Goal: Task Accomplishment & Management: Use online tool/utility

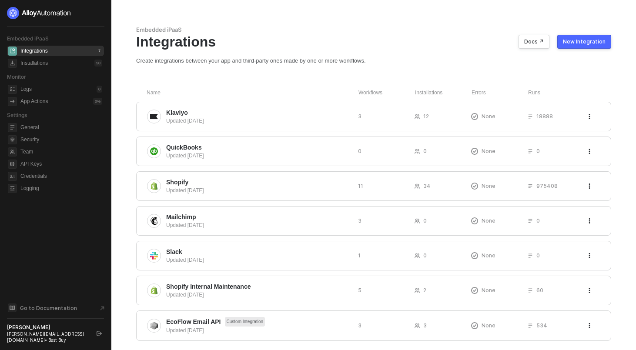
click at [407, 38] on div "Integrations Docs ↗ New Integration" at bounding box center [373, 41] width 475 height 17
click at [235, 115] on span "Klaviyo" at bounding box center [258, 112] width 185 height 9
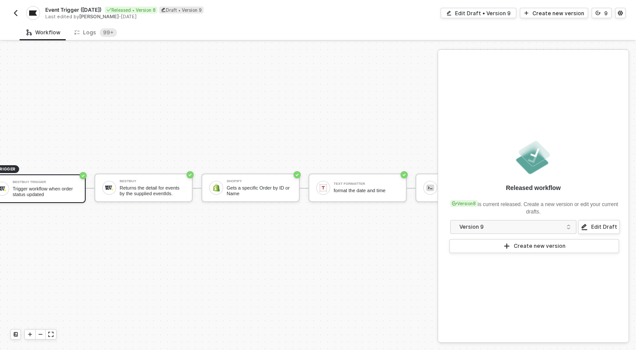
scroll to position [16, 23]
click at [17, 10] on img "button" at bounding box center [15, 13] width 7 height 7
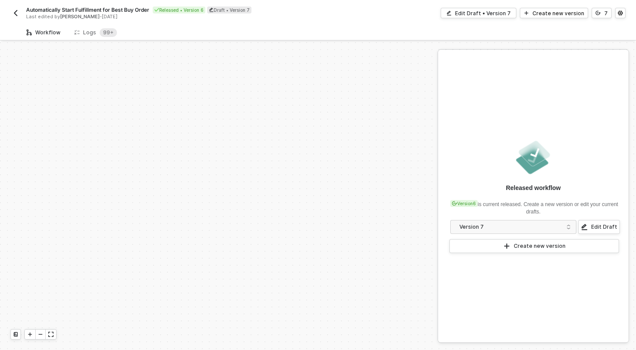
scroll to position [196, 0]
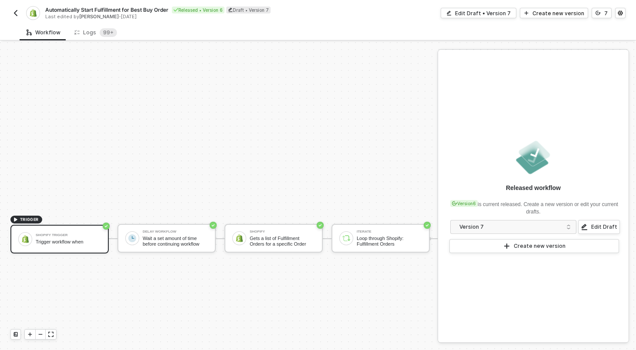
click at [85, 233] on div "Shopify Trigger Trigger workflow when" at bounding box center [68, 239] width 65 height 17
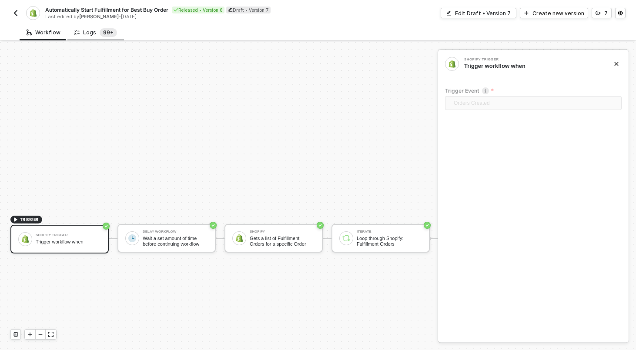
click at [108, 34] on sup "99+" at bounding box center [108, 32] width 17 height 9
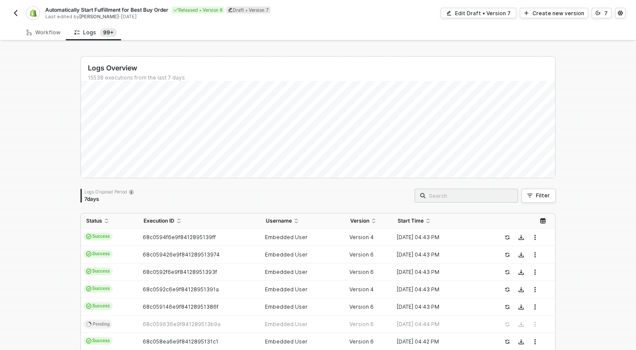
click at [462, 194] on input "search" at bounding box center [470, 196] width 83 height 10
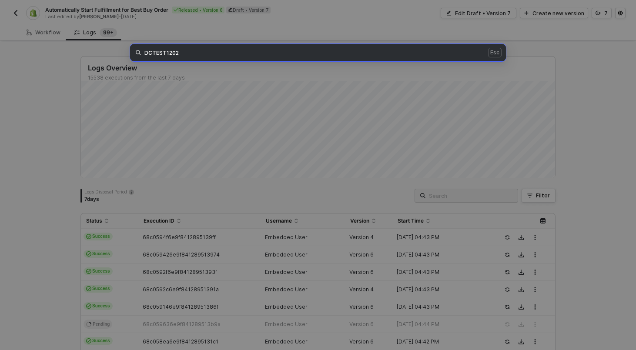
type input "DCTEST1202"
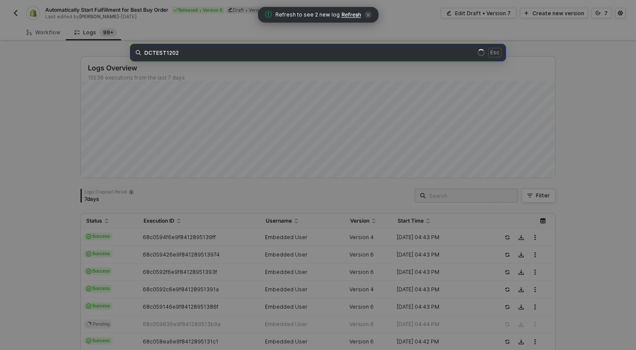
click at [346, 13] on span "Refresh" at bounding box center [351, 14] width 20 height 7
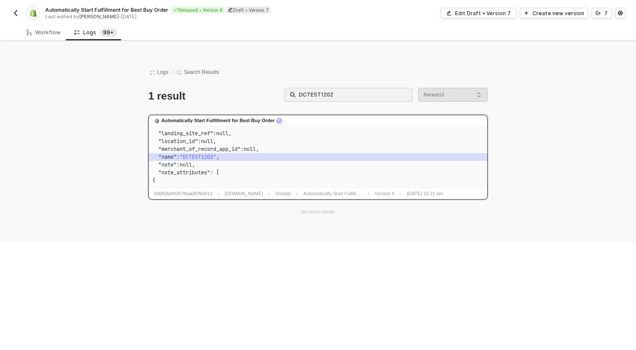
click at [265, 173] on code ""note_attributes" : [" at bounding box center [317, 173] width 331 height 8
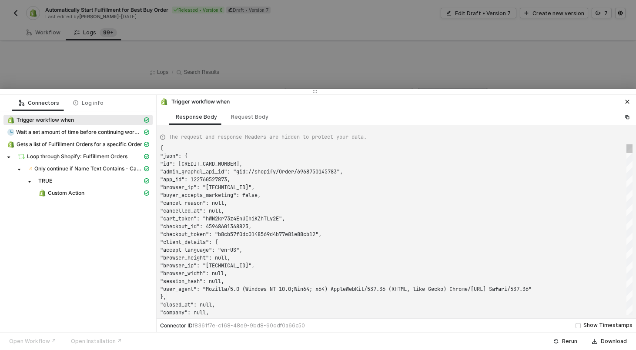
scroll to position [78, 0]
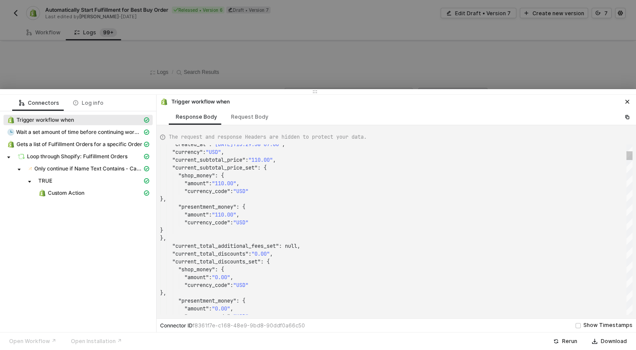
type textarea ""amount": "110.00", "currency_code": "USD" }, "presentment_money": { "amount": …"
click at [341, 241] on div "}," at bounding box center [396, 238] width 472 height 8
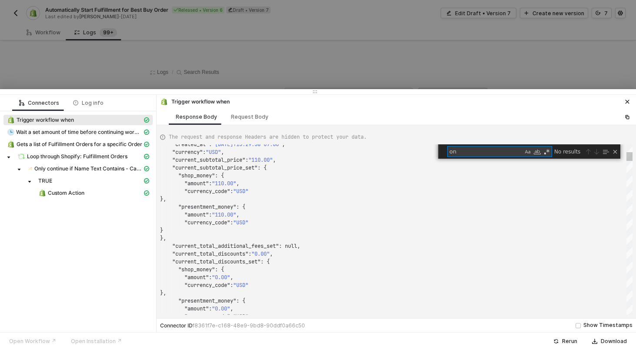
scroll to position [55, 84]
type textarea "online"
type textarea "C"
type textarea ""landing_site": null, "landing_site_ref": null, "location_id": null, "merchant_…"
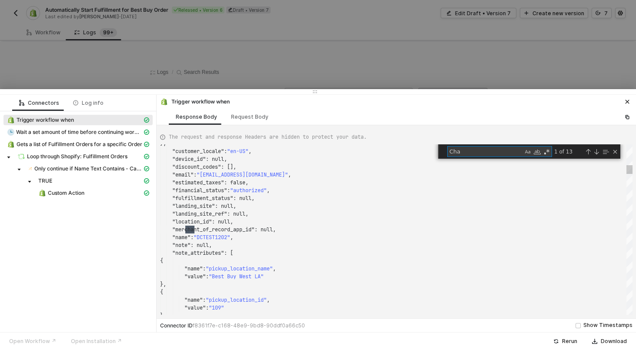
type textarea "Chan"
type textarea ""channel_liable": false }, { "price": "0.28", "rate": 0.0025, "title": "Los Ang…"
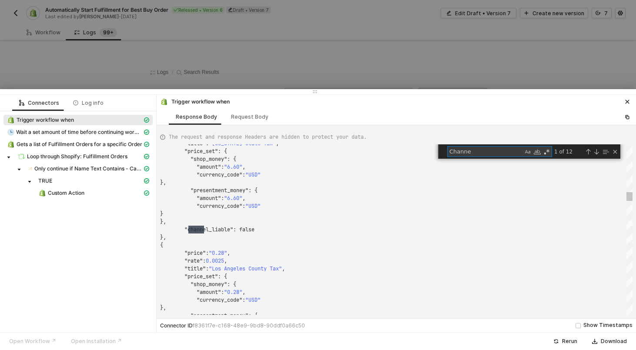
type textarea "Channel"
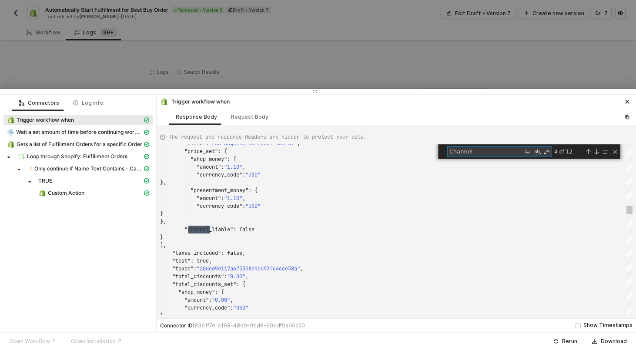
scroll to position [78, 63]
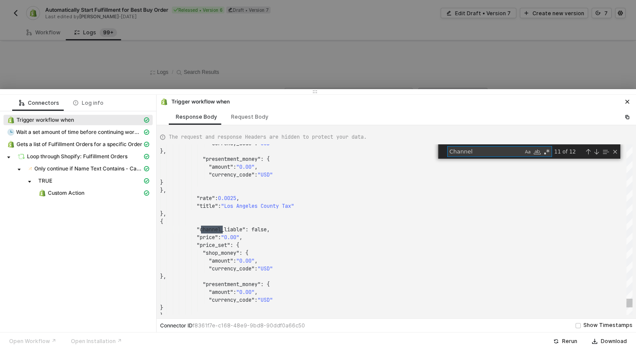
type textarea ""amount": "110.00", "currency_code": "USD" }, "presentment_money": { "amount": …"
type textarea "ch"
type textarea ""landing_site": null, "landing_site_ref": null, "location_id": null, "merchant_…"
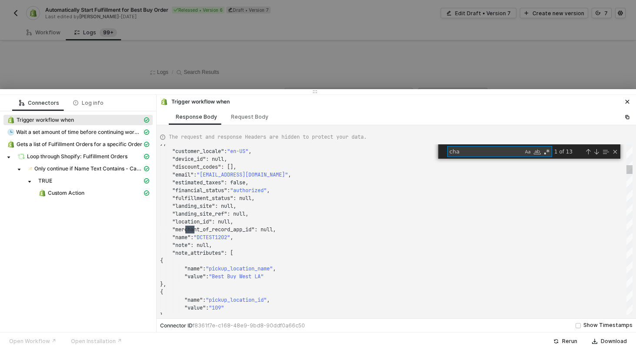
type textarea "chan"
type textarea ""channel_liable": false }, { "price": "0.28", "rate": 0.0025, "title": "Los Ang…"
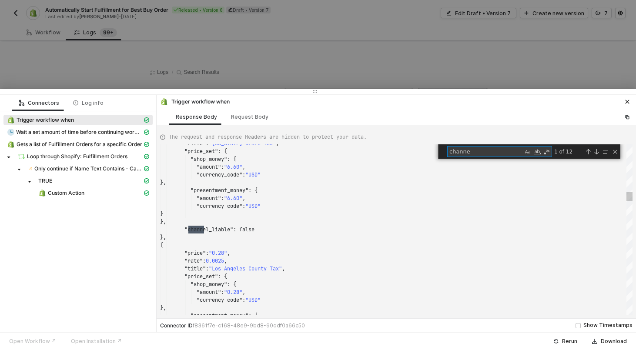
type textarea "channel"
type textarea "} }, "variant_id": 49856597623031, "variant_inventory_management": "shopify", "…"
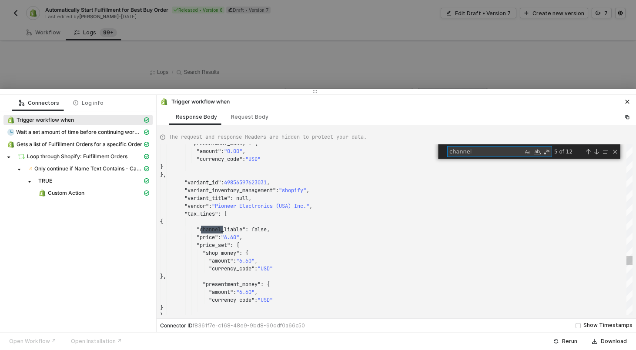
type textarea "channel"
click at [347, 148] on div ""amount" : "0.00" ," at bounding box center [396, 151] width 472 height 8
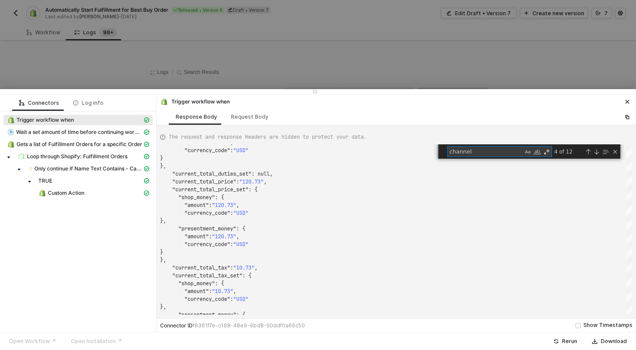
type textarea "} }, "variant_id": 49856597623031, "variant_inventory_management": "shopify", "…"
type textarea "i"
type textarea ""address1": "122 Hornet Way", "phone": "+17149494620", "city": "El Segundo", "z…"
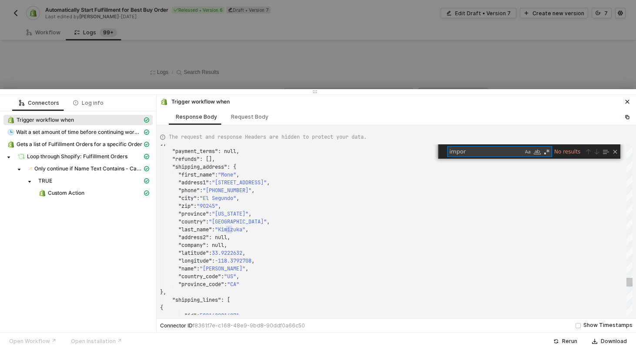
type textarea "import"
click at [324, 240] on div ""address2" : null," at bounding box center [396, 237] width 472 height 8
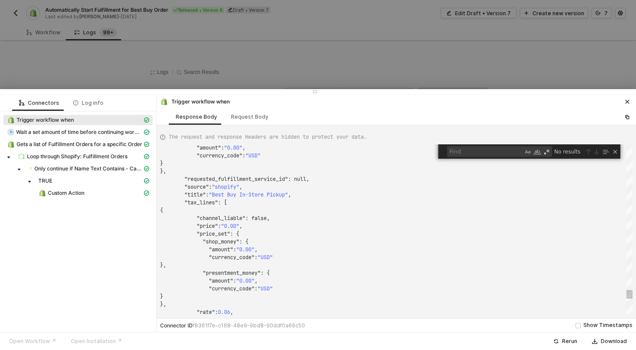
type textarea ""amount": "0.00", "currency_code": "USD" } }, "requested_fulfillment_service_id…"
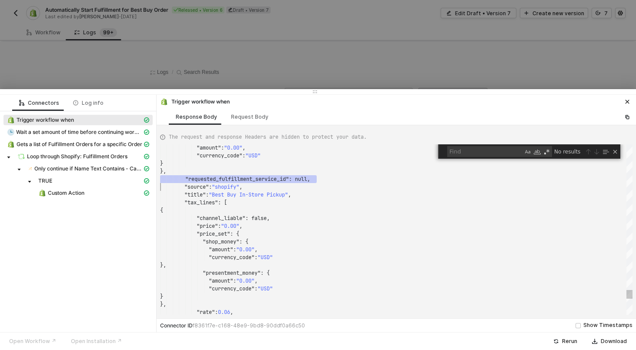
click at [238, 197] on div ""amount" : "0.00" , "currency_code" : "USD" } }, ·· ·· ·· ·· "requested_fulfill…" at bounding box center [396, 229] width 472 height 170
click at [238, 197] on div ""amount" : "0.00" , "currency_code" : "USD" } }, "requested_fulfillment_service…" at bounding box center [396, 229] width 472 height 170
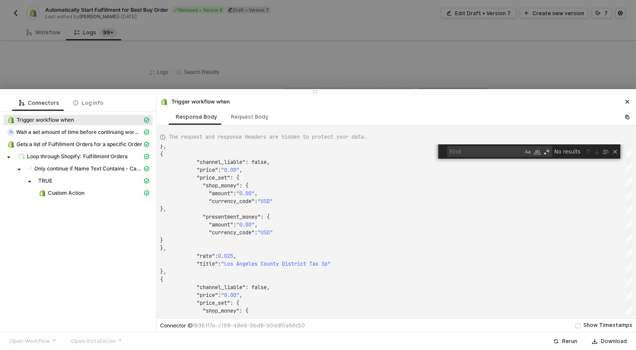
click at [277, 43] on div at bounding box center [318, 175] width 636 height 350
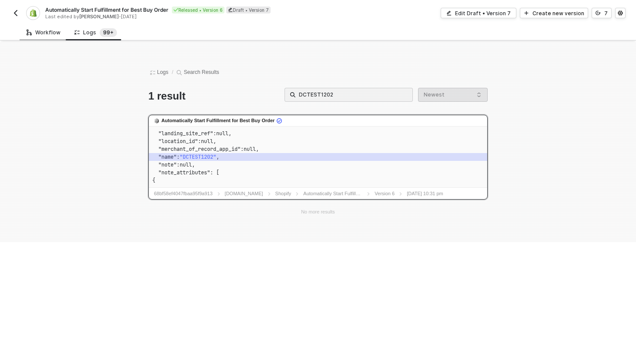
click at [34, 33] on div "Workflow" at bounding box center [44, 32] width 34 height 7
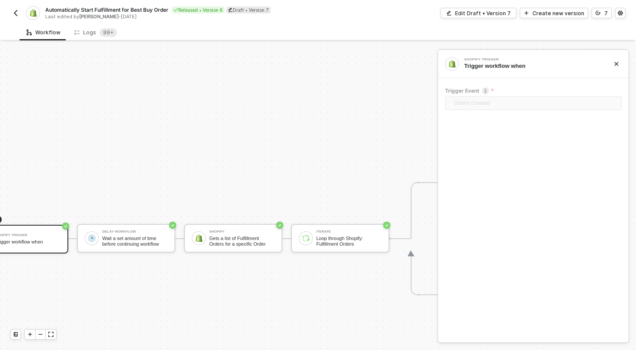
scroll to position [196, 0]
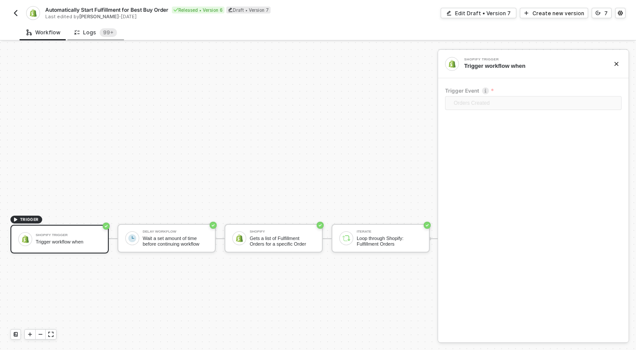
click at [90, 32] on div "Logs 99+" at bounding box center [95, 32] width 43 height 9
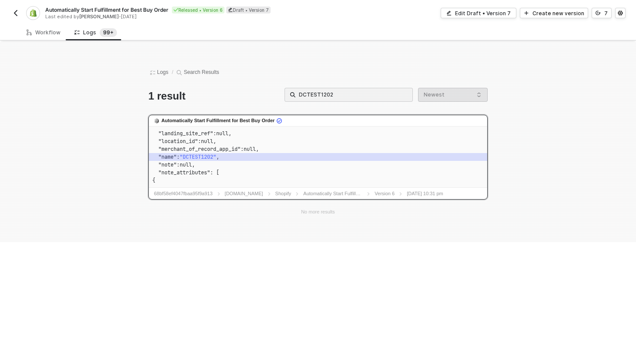
click at [17, 16] on img "button" at bounding box center [15, 13] width 7 height 7
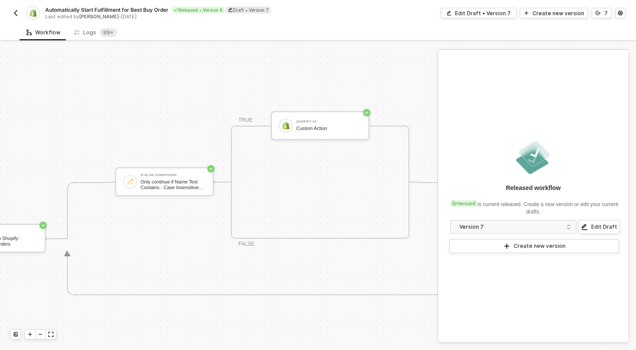
scroll to position [196, 0]
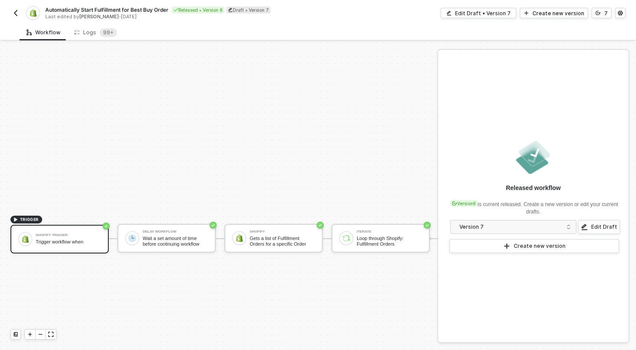
click at [16, 8] on button "button" at bounding box center [15, 13] width 10 height 10
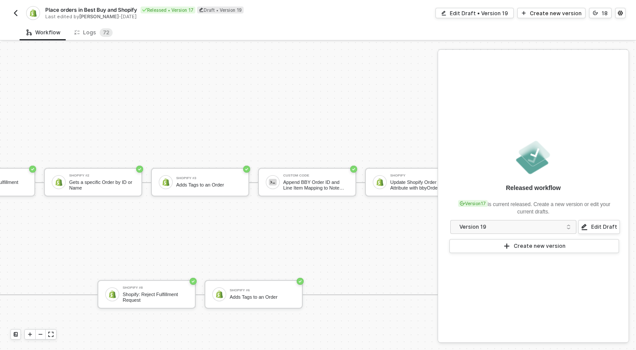
scroll to position [196, 397]
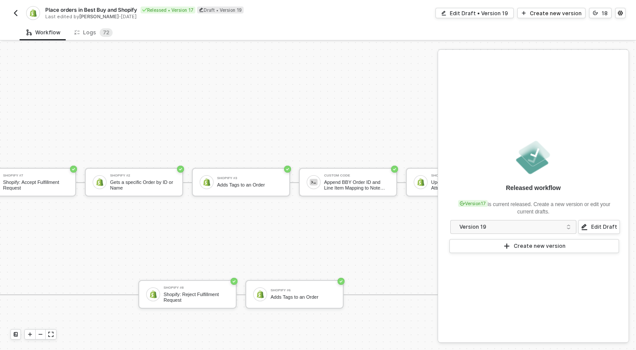
click at [236, 201] on div "· Success Catchall Shopify #7 Shopify: Accept Fulfillment Request Shopify #2 Ge…" at bounding box center [236, 238] width 587 height 113
click at [226, 180] on div "Shopify #3" at bounding box center [249, 178] width 65 height 3
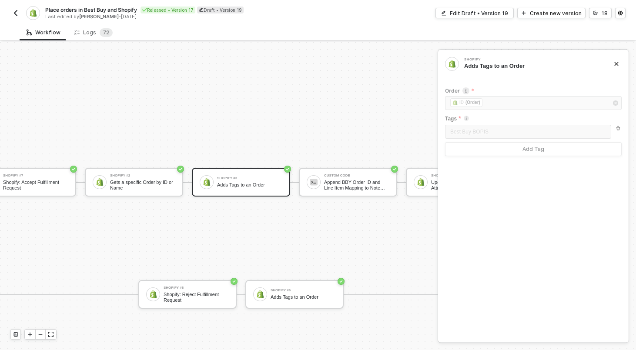
click at [280, 32] on div "Workflow Logs 7 2" at bounding box center [328, 32] width 616 height 16
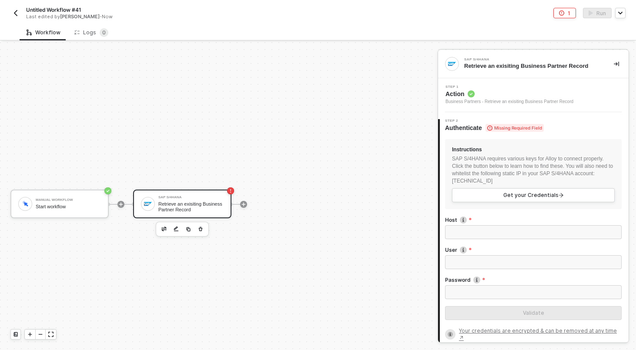
scroll to position [16, 0]
